Goal: Information Seeking & Learning: Find specific fact

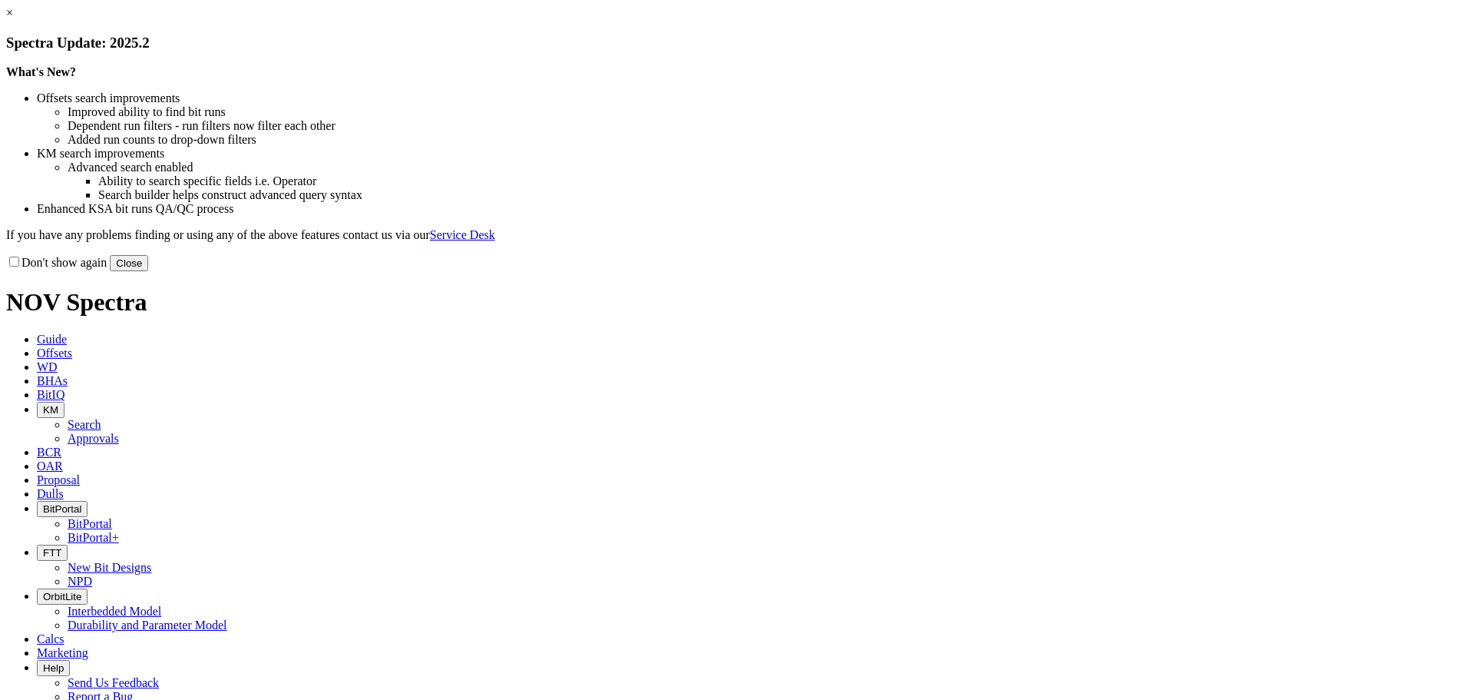
click at [148, 271] on button "Close" at bounding box center [129, 263] width 38 height 16
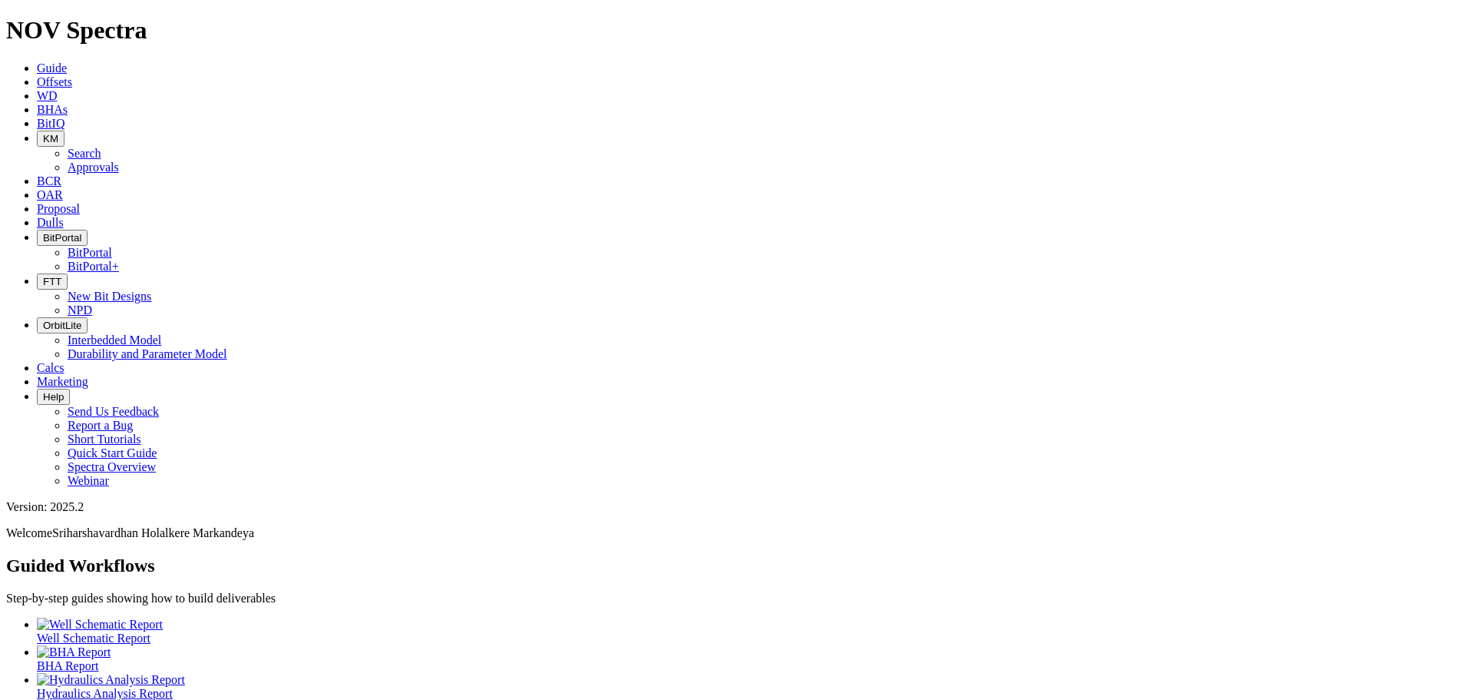
click at [43, 133] on icon "button" at bounding box center [43, 139] width 0 height 12
click at [101, 147] on link "Search" at bounding box center [85, 153] width 34 height 13
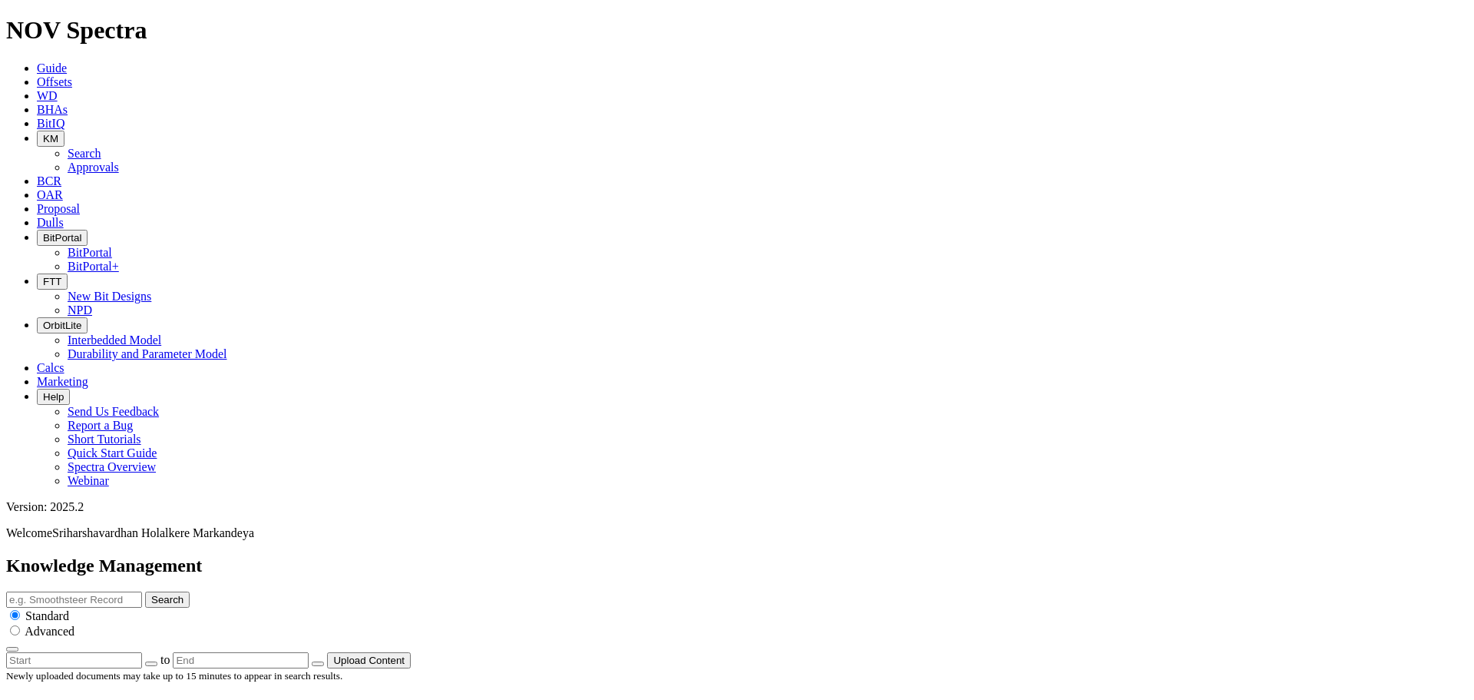
click at [142, 591] on input "text" at bounding box center [74, 599] width 136 height 16
type input "chainsaw"
click at [145, 591] on button "Search" at bounding box center [167, 599] width 45 height 16
